Goal: Task Accomplishment & Management: Complete application form

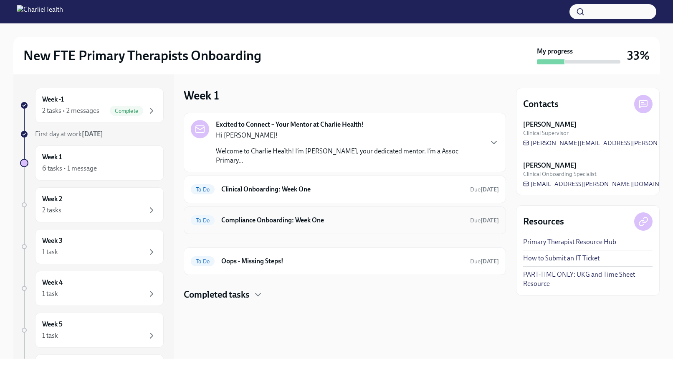
click at [275, 217] on div "To Do Compliance Onboarding: Week One Due [DATE]" at bounding box center [345, 219] width 308 height 13
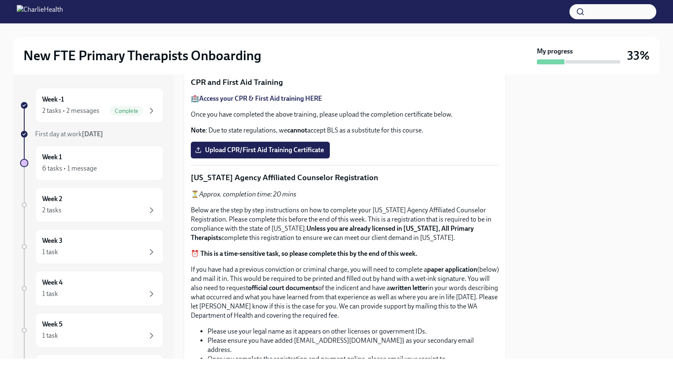
scroll to position [299, 0]
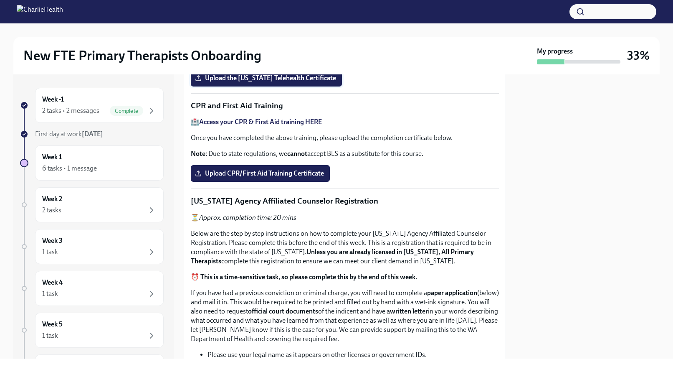
click at [271, 82] on span "Upload the [US_STATE] Telehealth Certificate" at bounding box center [266, 78] width 139 height 8
click at [0, 0] on input "Upload the [US_STATE] Telehealth Certificate" at bounding box center [0, 0] width 0 height 0
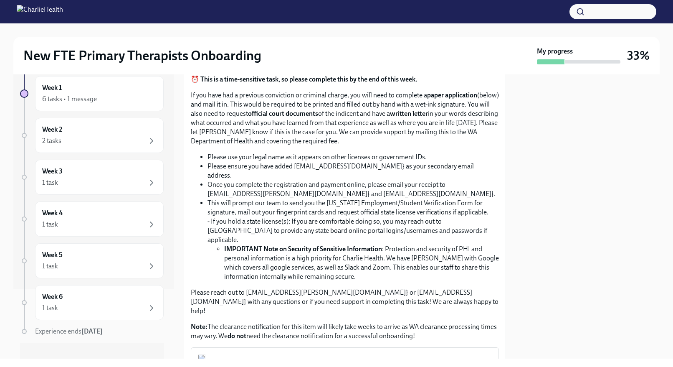
scroll to position [507, 0]
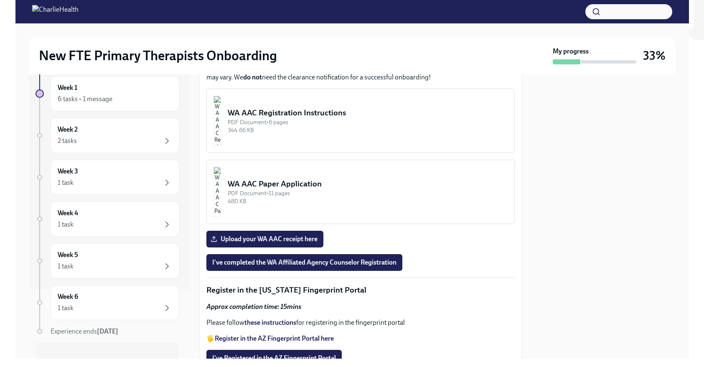
scroll to position [808, 0]
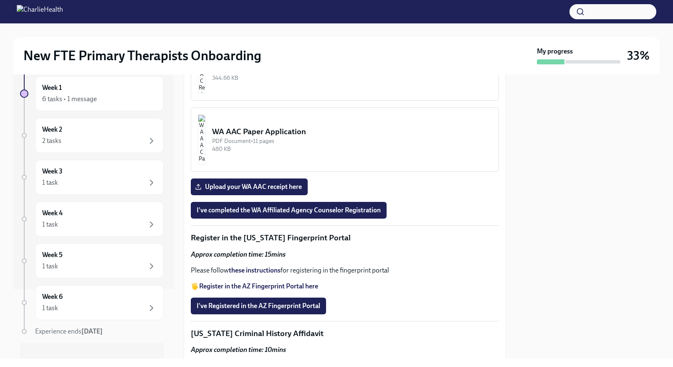
click at [309, 74] on div "PDF Document • 6 pages" at bounding box center [352, 70] width 280 height 8
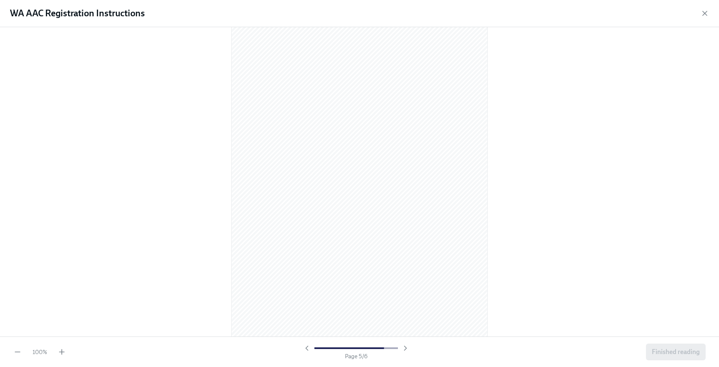
scroll to position [1727, 0]
click at [670, 352] on span "Finished reading" at bounding box center [676, 351] width 48 height 8
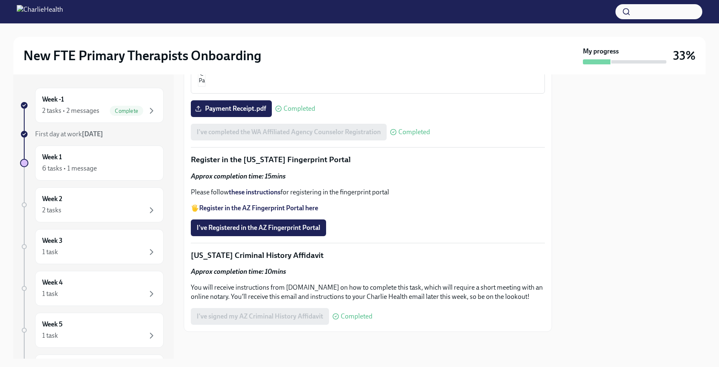
scroll to position [1077, 0]
click at [258, 190] on strong "these instructions" at bounding box center [255, 192] width 52 height 8
